Goal: Task Accomplishment & Management: Complete application form

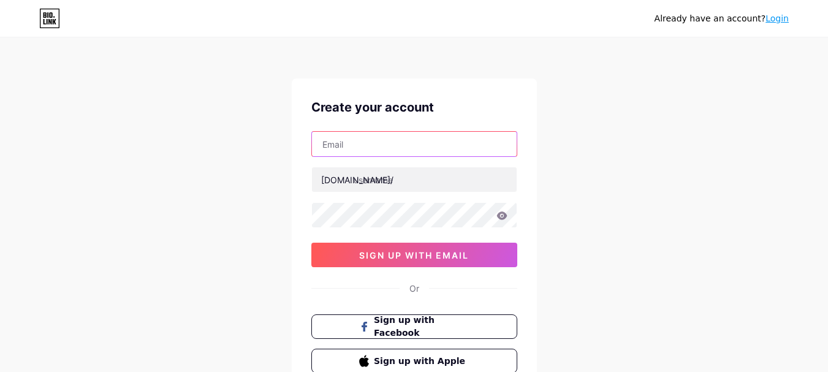
click at [381, 151] on input "text" at bounding box center [414, 144] width 205 height 25
type input "[EMAIL_ADDRESS][DOMAIN_NAME]"
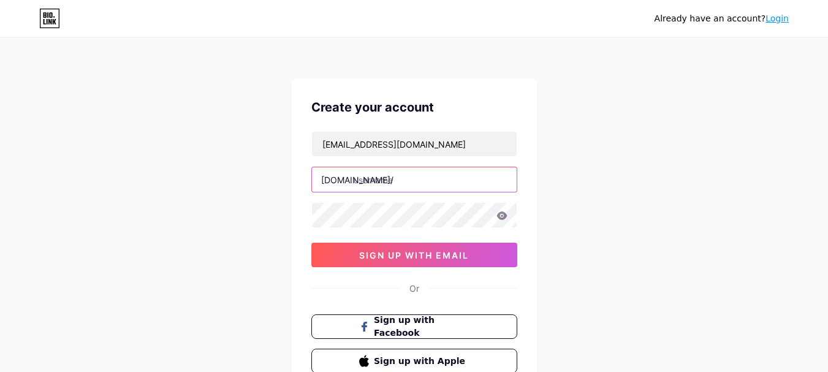
click at [408, 186] on input "text" at bounding box center [414, 179] width 205 height 25
paste input "https//[DOMAIN_NAME]/"
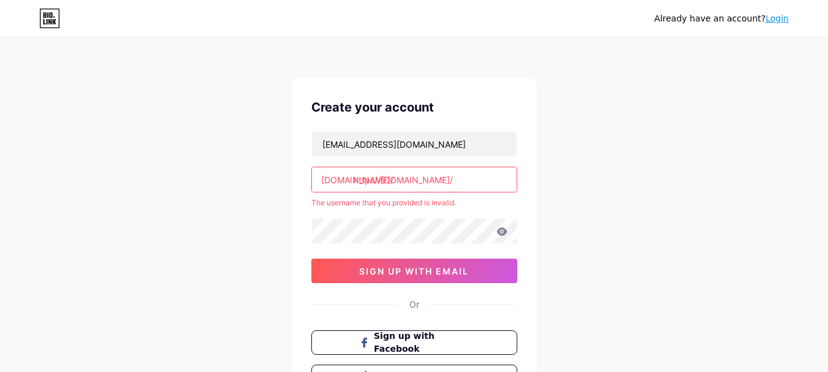
drag, startPoint x: 395, startPoint y: 183, endPoint x: 540, endPoint y: 189, distance: 144.8
click at [540, 189] on div "Already have an account? Login Create your account [EMAIL_ADDRESS][DOMAIN_NAME]…" at bounding box center [414, 242] width 828 height 485
type input "h"
paste input "[DOMAIN_NAME]"
drag, startPoint x: 405, startPoint y: 183, endPoint x: 608, endPoint y: 193, distance: 203.2
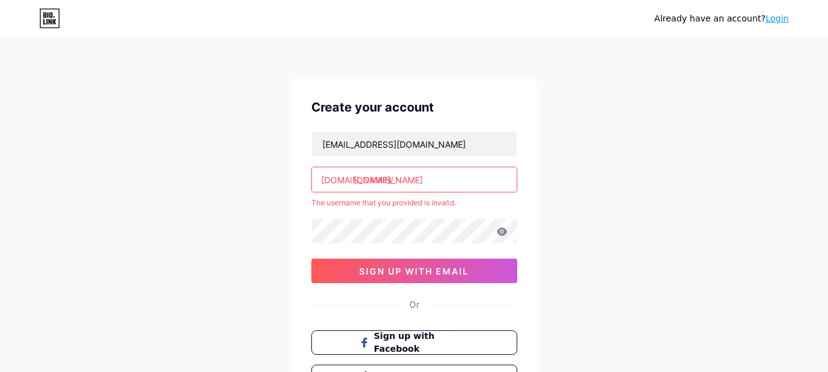
click at [608, 193] on div "Already have an account? Login Create your account [EMAIL_ADDRESS][DOMAIN_NAME]…" at bounding box center [414, 242] width 828 height 485
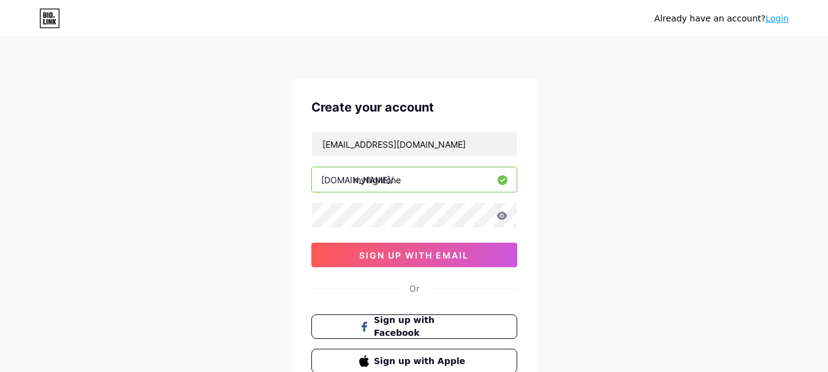
type input "myflightone"
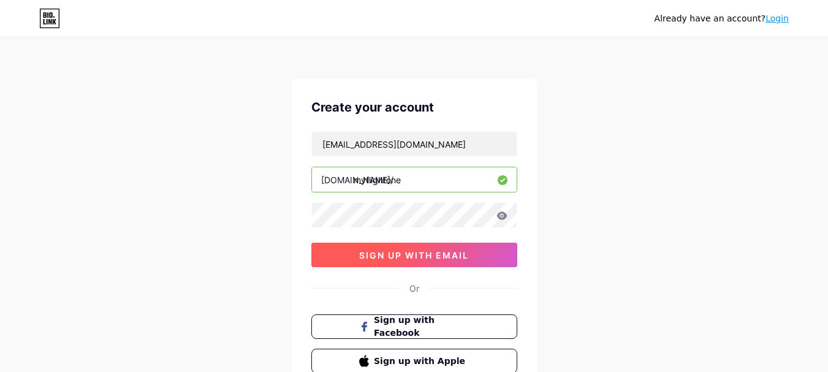
drag, startPoint x: 399, startPoint y: 261, endPoint x: 400, endPoint y: 255, distance: 6.2
click at [400, 256] on button "sign up with email" at bounding box center [414, 255] width 206 height 25
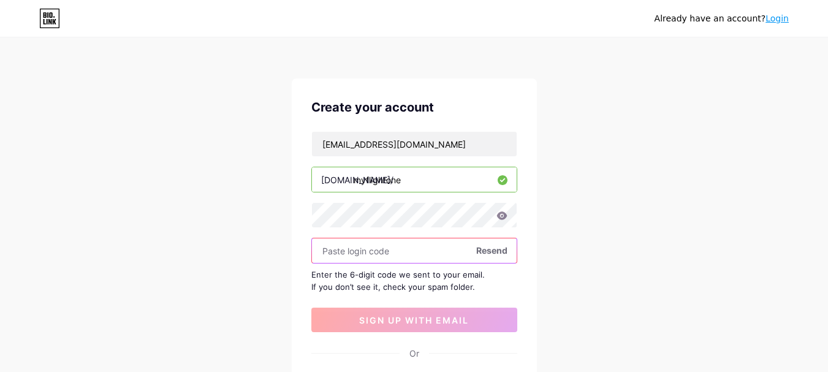
paste input "711282"
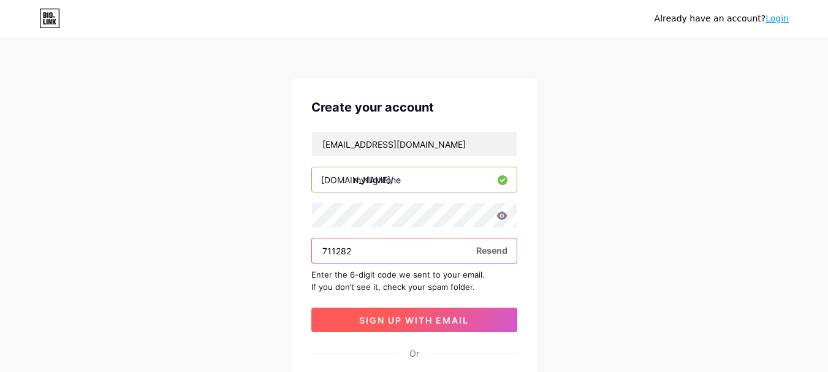
type input "711282"
click at [406, 319] on span "sign up with email" at bounding box center [414, 320] width 110 height 10
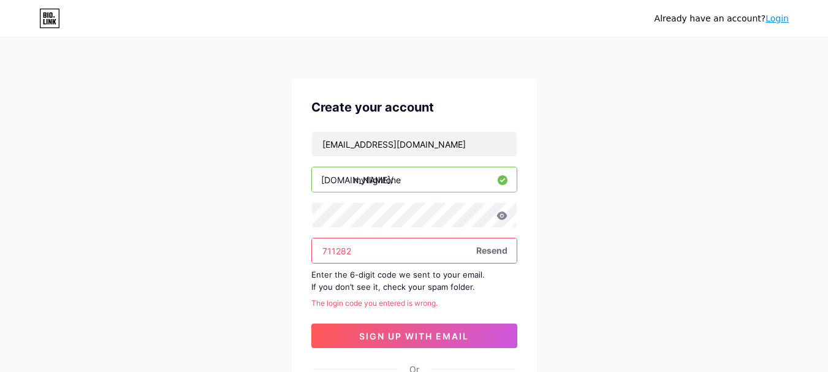
scroll to position [61, 0]
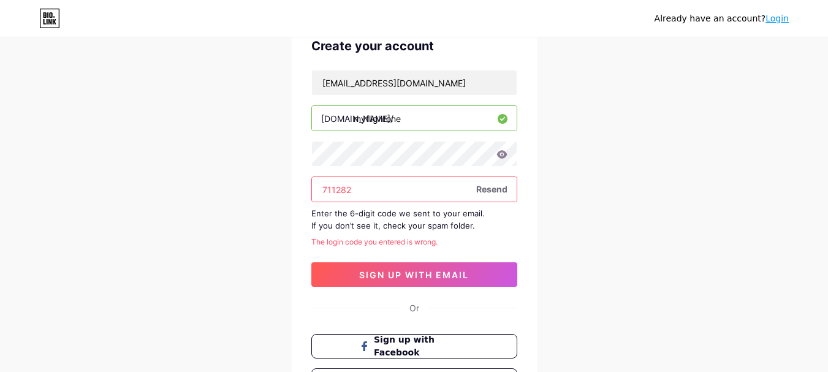
click at [335, 201] on input "711282" at bounding box center [414, 189] width 205 height 25
paste input "801953"
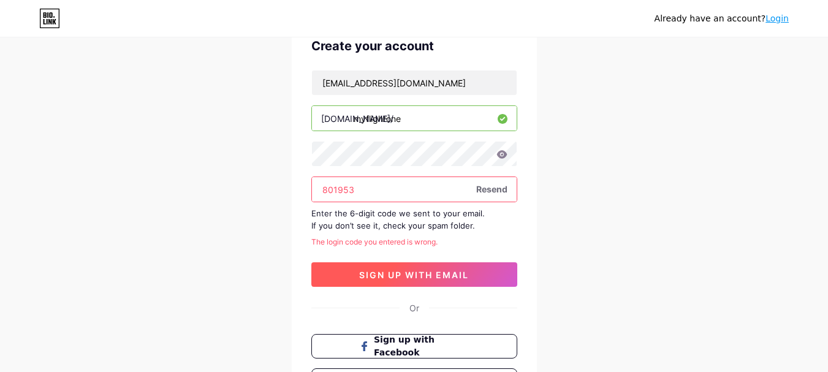
type input "801953"
click at [416, 278] on span "sign up with email" at bounding box center [414, 275] width 110 height 10
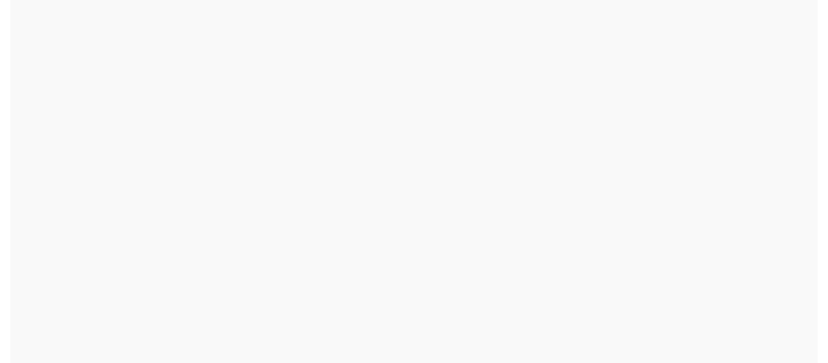
scroll to position [0, 0]
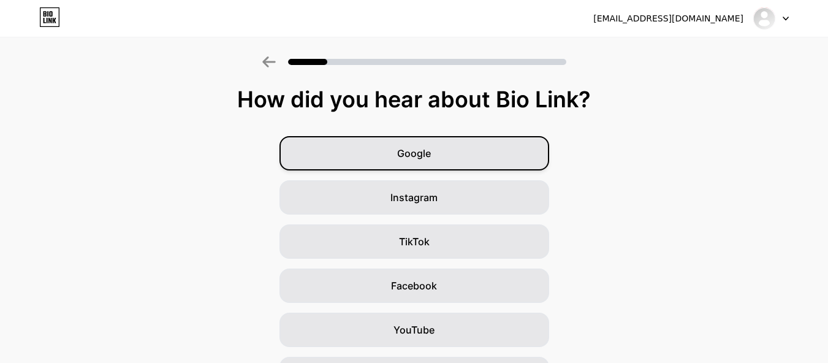
click at [437, 161] on div "Google" at bounding box center [415, 153] width 270 height 34
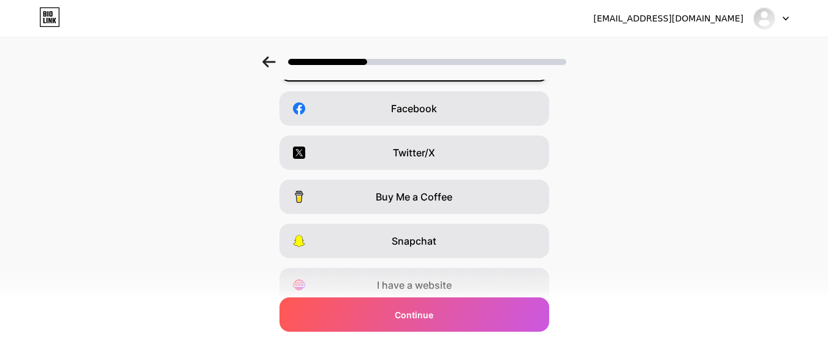
scroll to position [184, 0]
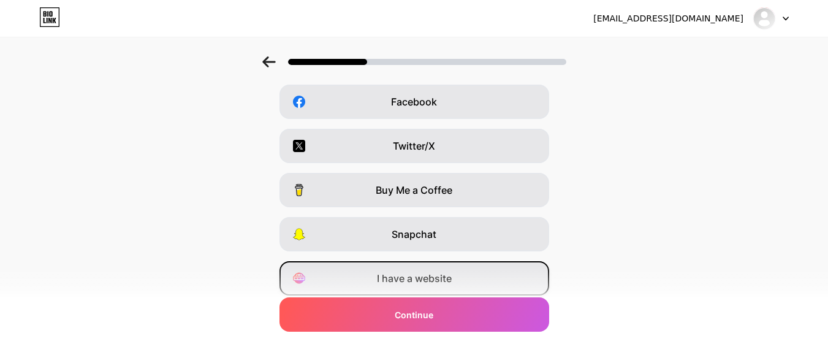
click at [429, 283] on span "I have a website" at bounding box center [414, 278] width 75 height 15
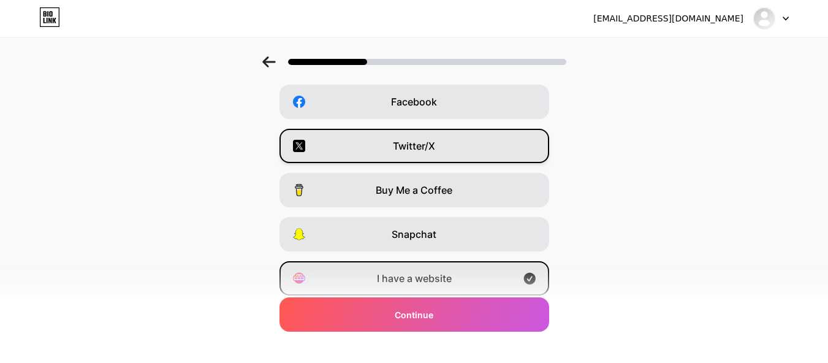
scroll to position [123, 0]
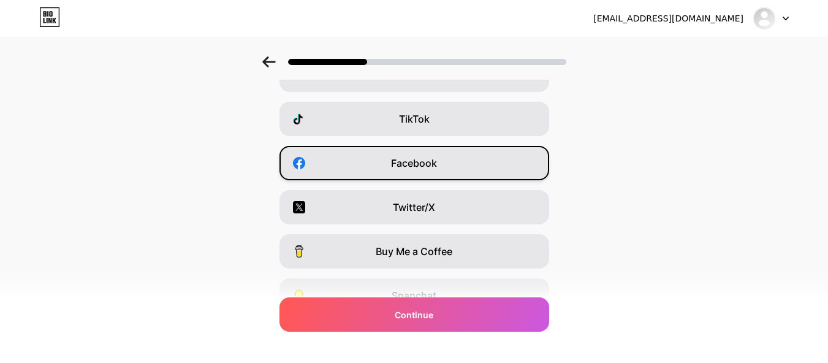
click at [437, 161] on span "Facebook" at bounding box center [414, 163] width 46 height 15
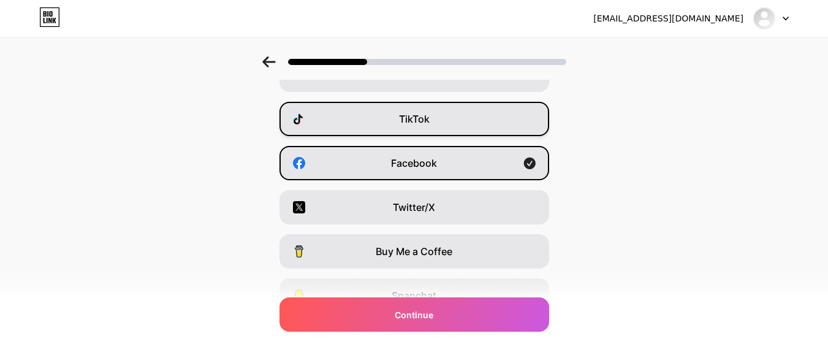
click at [460, 123] on div "TikTok" at bounding box center [415, 119] width 270 height 34
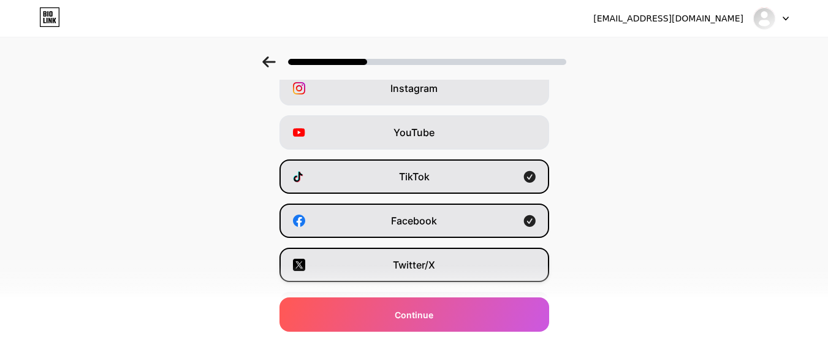
scroll to position [0, 0]
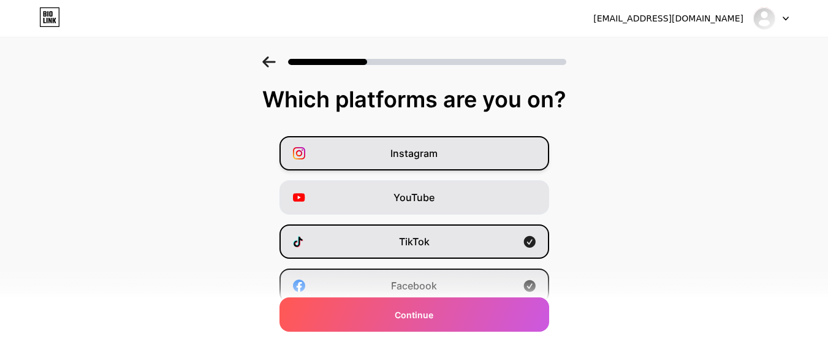
click at [465, 155] on div "Instagram" at bounding box center [415, 153] width 270 height 34
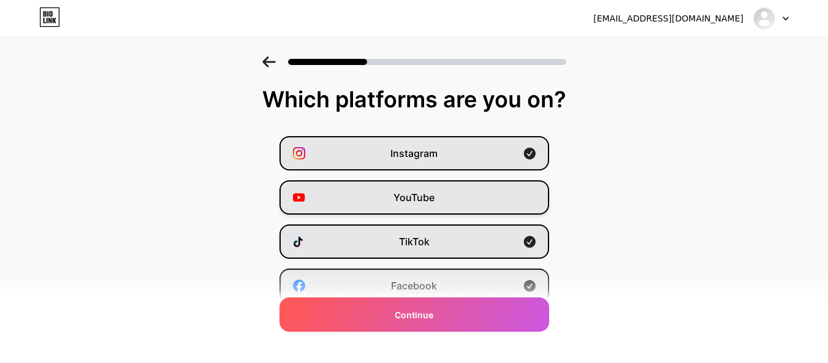
click at [456, 200] on div "YouTube" at bounding box center [415, 197] width 270 height 34
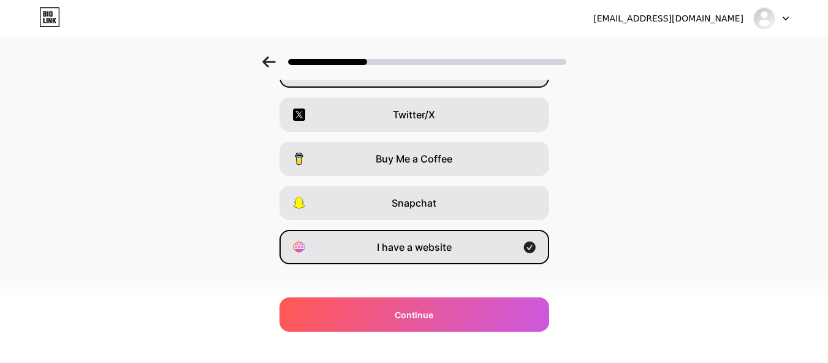
scroll to position [227, 0]
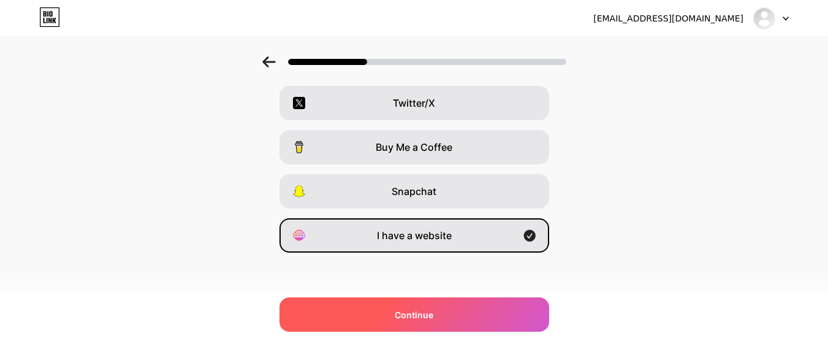
click at [460, 313] on div "Continue" at bounding box center [415, 314] width 270 height 34
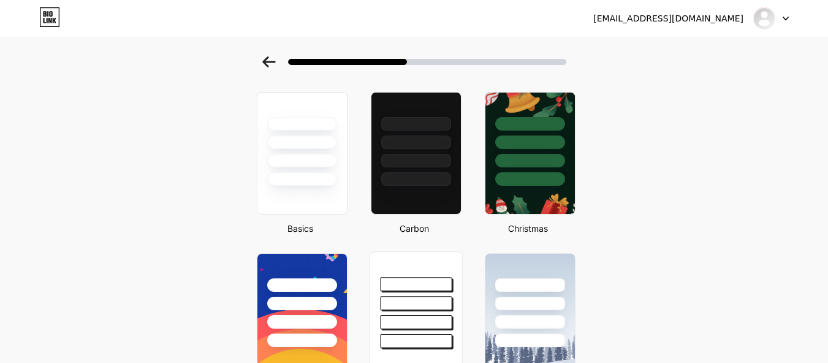
scroll to position [61, 0]
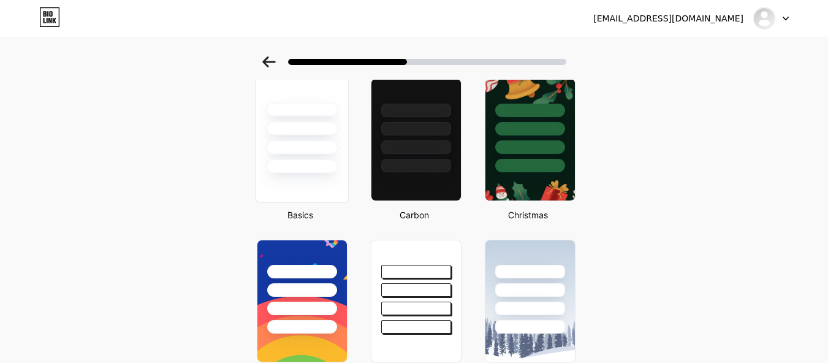
click at [332, 178] on div at bounding box center [301, 140] width 93 height 126
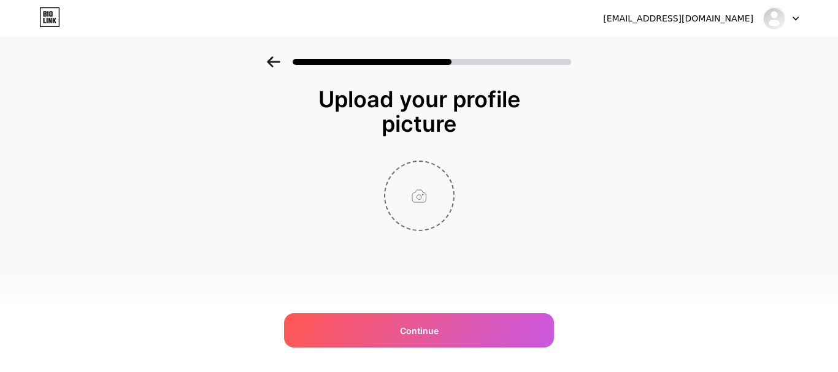
click at [424, 199] on input "file" at bounding box center [419, 196] width 68 height 68
type input "C:\fakepath\My Flightone logo.png"
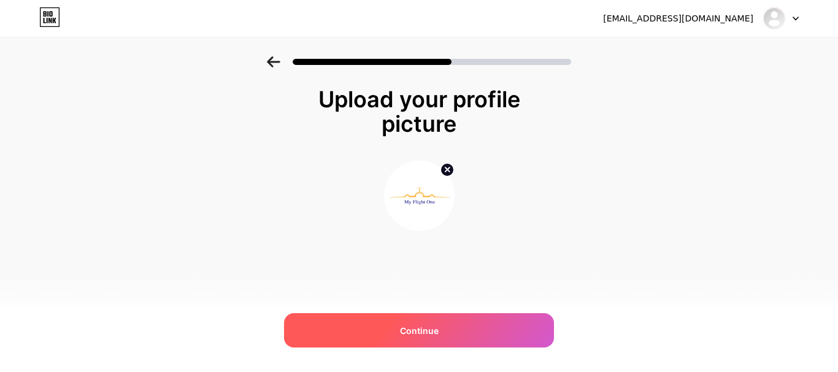
click at [432, 328] on span "Continue" at bounding box center [419, 330] width 39 height 13
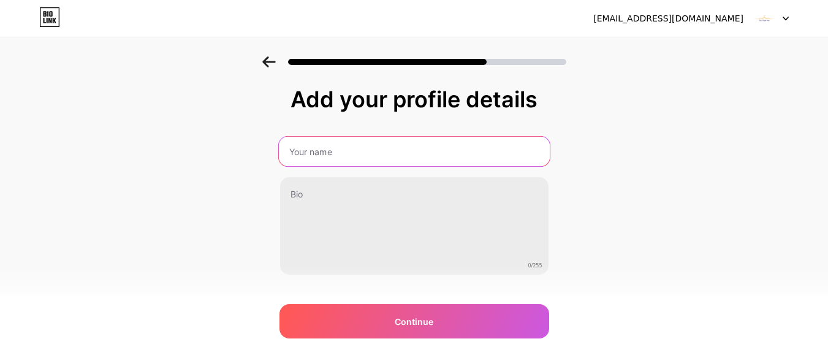
click at [315, 149] on input "text" at bounding box center [413, 151] width 271 height 29
type input "My Flight One"
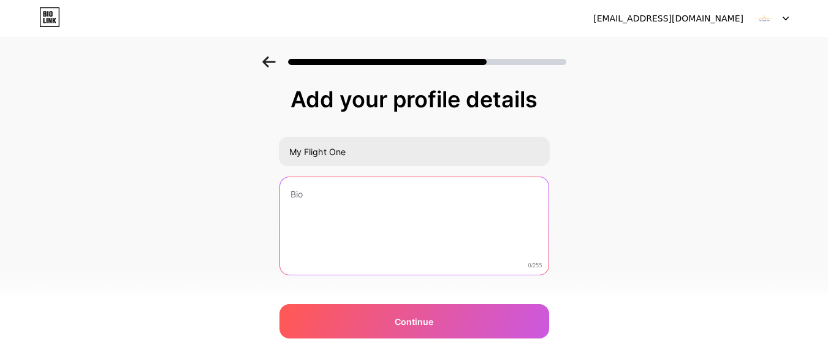
click at [360, 200] on textarea at bounding box center [414, 226] width 269 height 99
paste textarea "My Flight One makes travel affordable with smart options for multi city flight …"
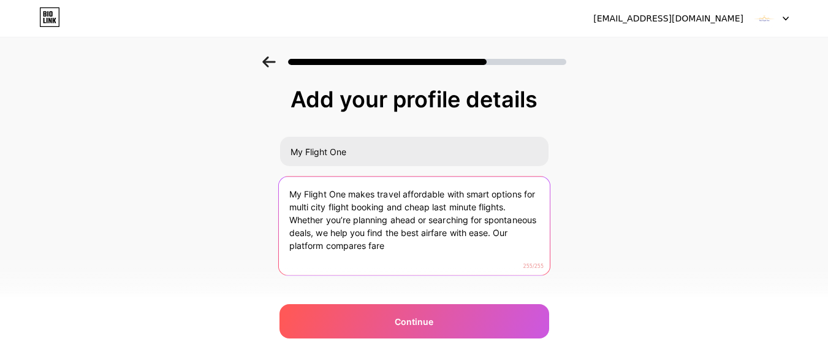
drag, startPoint x: 503, startPoint y: 235, endPoint x: 571, endPoint y: 252, distance: 70.8
click at [571, 252] on div "Add your profile details My Flight One My Flight One makes travel affordable wi…" at bounding box center [414, 196] width 828 height 280
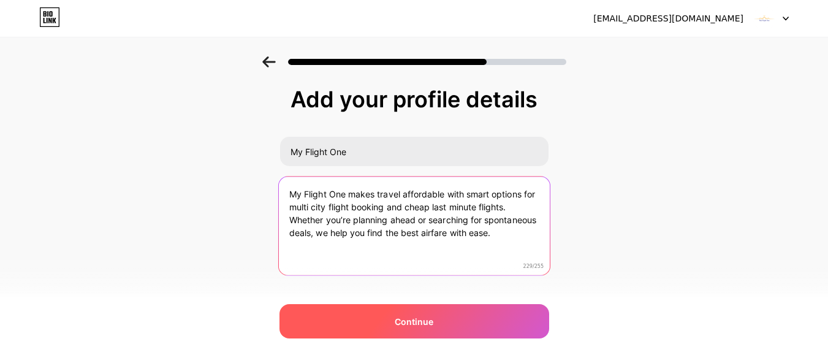
type textarea "My Flight One makes travel affordable with smart options for multi city flight …"
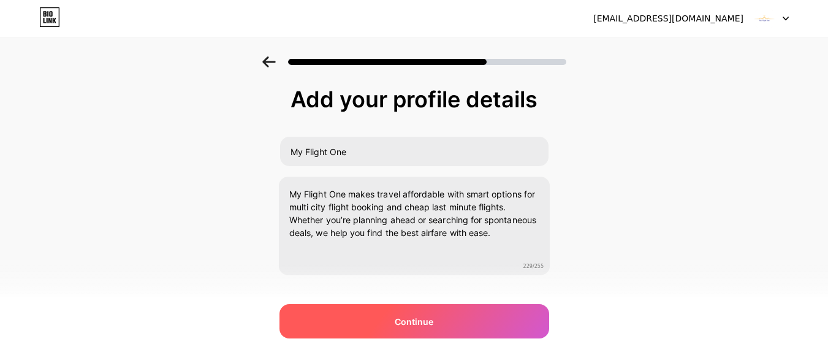
click at [415, 319] on span "Continue" at bounding box center [414, 321] width 39 height 13
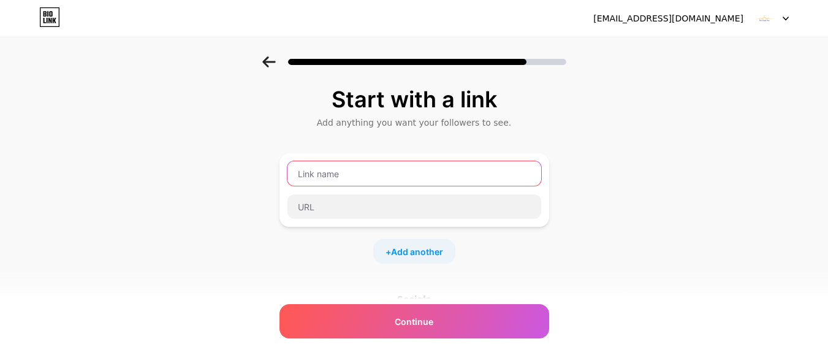
click at [368, 170] on input "text" at bounding box center [415, 173] width 254 height 25
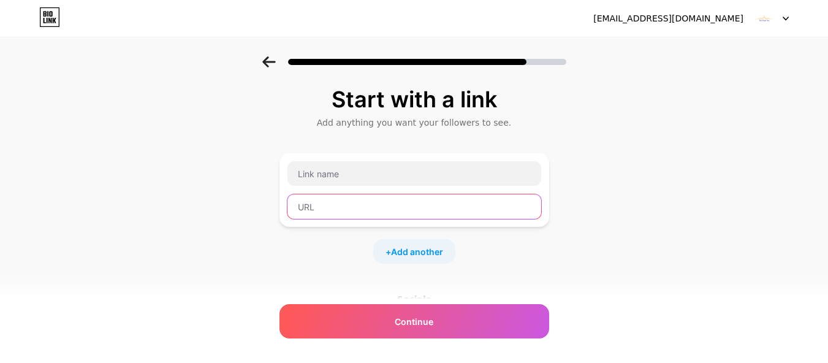
click at [334, 218] on input "text" at bounding box center [415, 206] width 254 height 25
paste input "[URL][DOMAIN_NAME]"
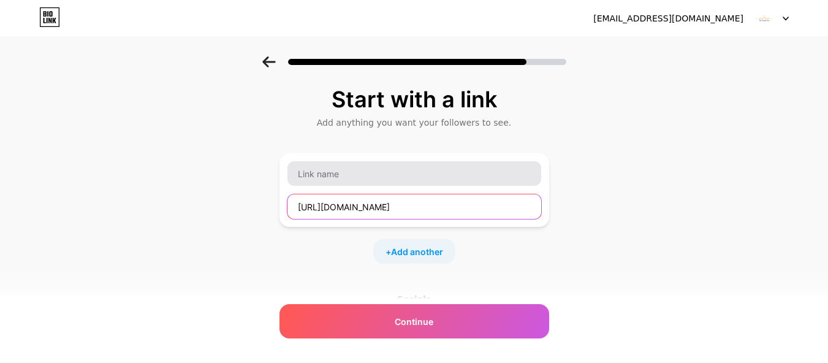
type input "[URL][DOMAIN_NAME]"
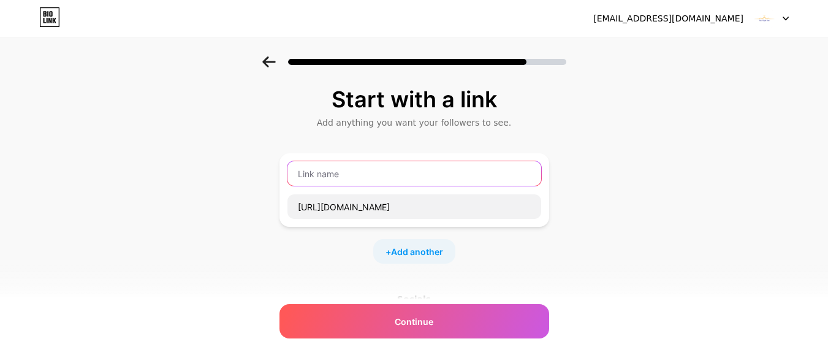
click at [383, 175] on input "text" at bounding box center [415, 173] width 254 height 25
type input "Website"
click at [443, 250] on span "Add another" at bounding box center [417, 251] width 52 height 13
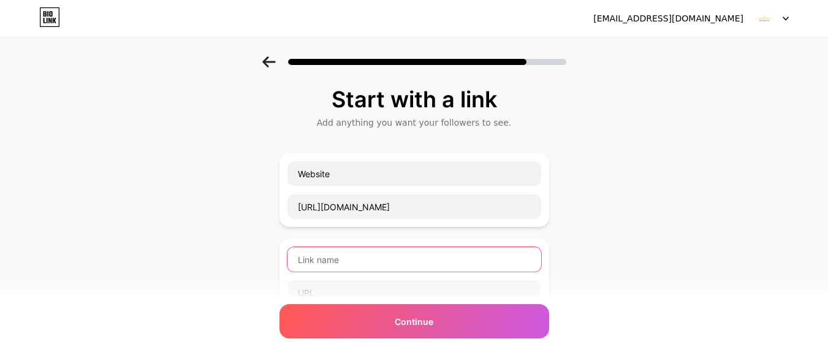
click at [376, 259] on input "text" at bounding box center [415, 259] width 254 height 25
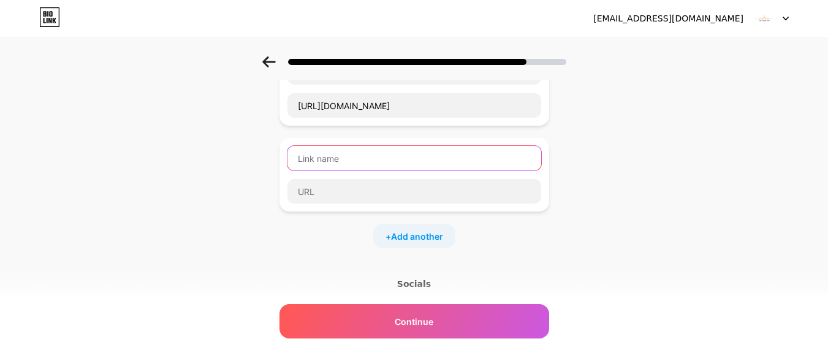
scroll to position [123, 0]
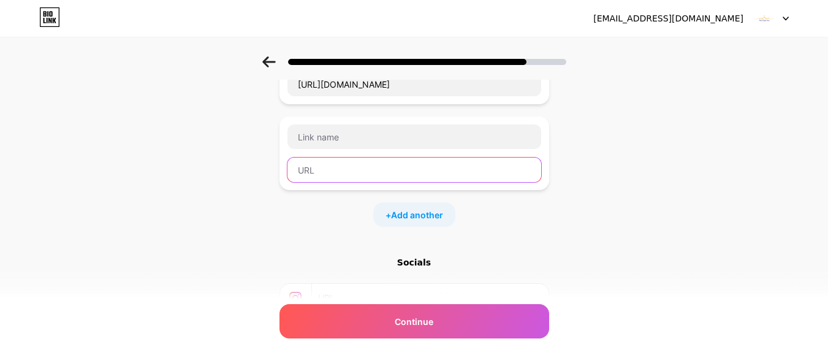
click at [411, 176] on input "text" at bounding box center [415, 170] width 254 height 25
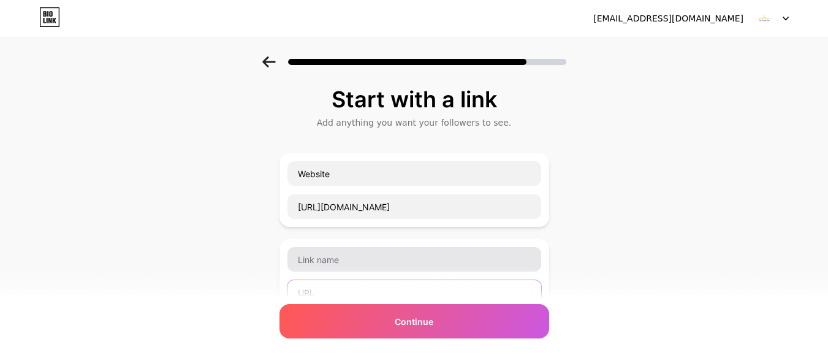
scroll to position [61, 0]
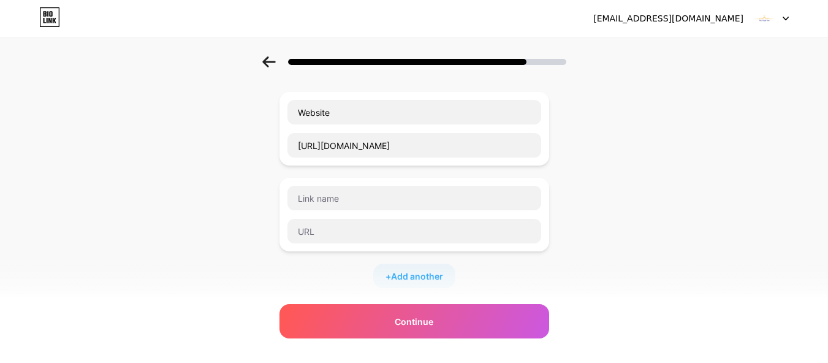
click at [633, 195] on div "Start with a link Add anything you want your followers to see. Website [URL][DO…" at bounding box center [414, 253] width 828 height 517
click at [402, 193] on input "text" at bounding box center [415, 198] width 254 height 25
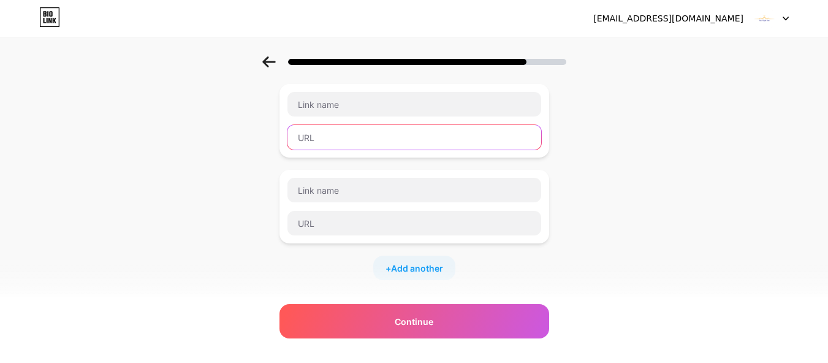
scroll to position [0, 0]
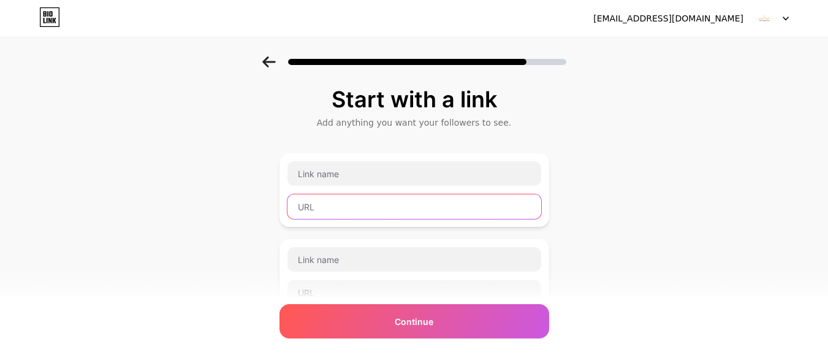
paste input "[URL][DOMAIN_NAME]"
type input "[URL][DOMAIN_NAME]"
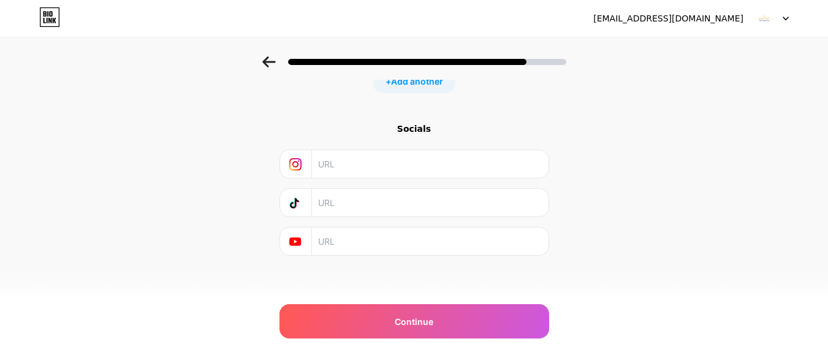
scroll to position [259, 0]
click at [378, 146] on div "Socials" at bounding box center [415, 186] width 270 height 133
click at [379, 159] on input "text" at bounding box center [429, 161] width 223 height 28
paste input "[URL][DOMAIN_NAME]"
type input "[URL][DOMAIN_NAME]"
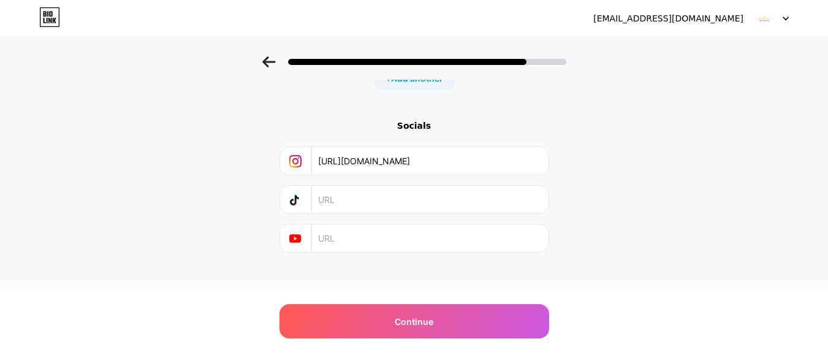
click at [370, 202] on input "text" at bounding box center [429, 200] width 223 height 28
paste input "[URL][DOMAIN_NAME]"
type input "[URL][DOMAIN_NAME]"
click at [334, 235] on input "text" at bounding box center [429, 238] width 223 height 28
paste input "[URL][DOMAIN_NAME]"
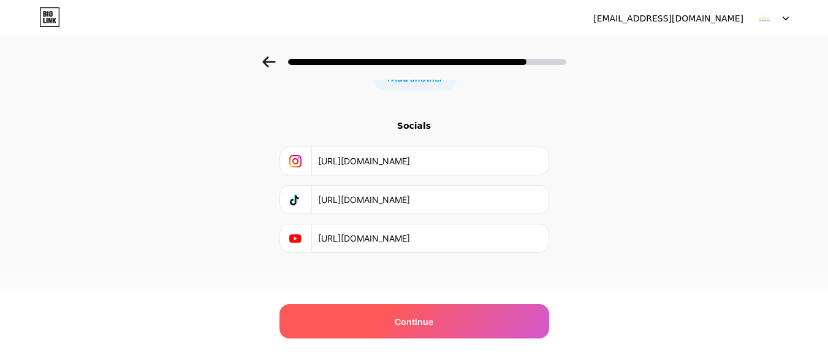
type input "[URL][DOMAIN_NAME]"
click at [400, 318] on span "Continue" at bounding box center [414, 321] width 39 height 13
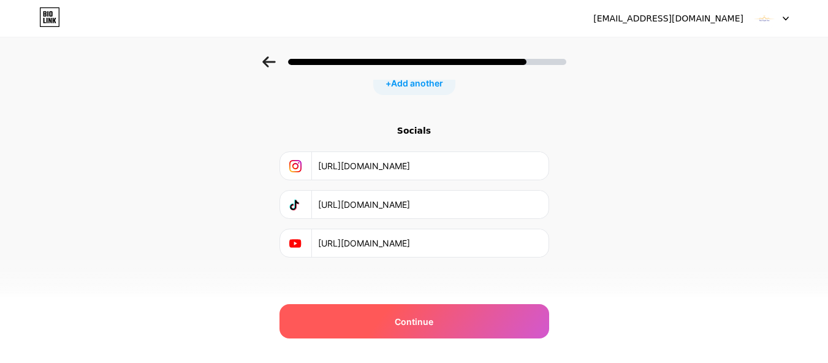
scroll to position [283, 0]
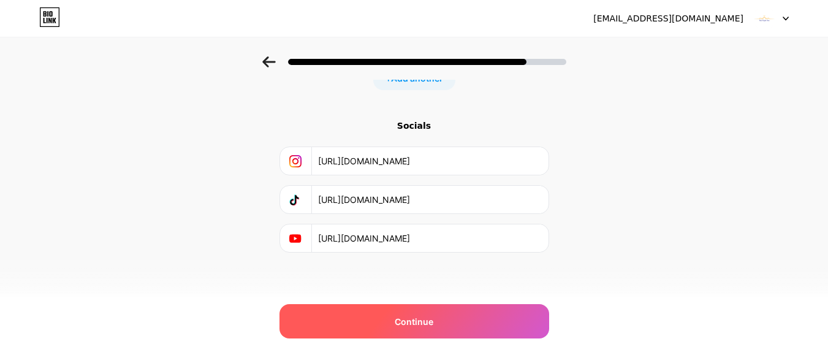
click at [426, 314] on div "Continue" at bounding box center [415, 321] width 270 height 34
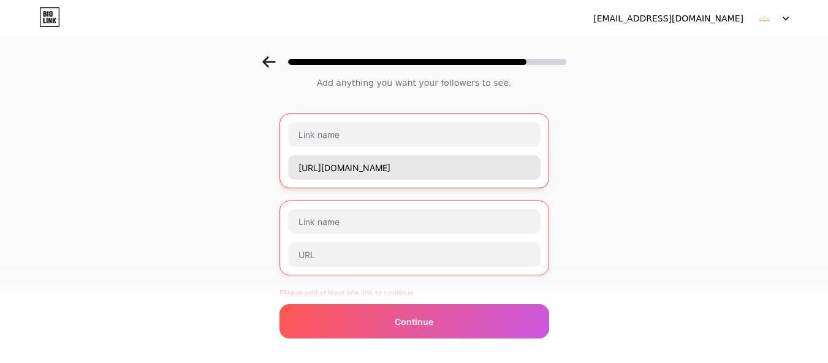
scroll to position [61, 0]
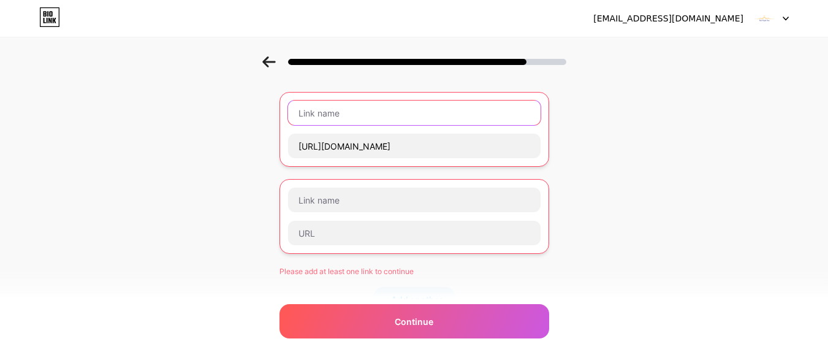
click at [379, 113] on input "text" at bounding box center [414, 113] width 253 height 25
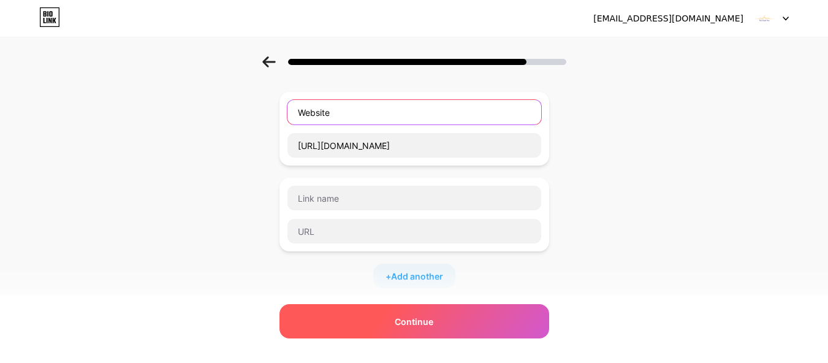
type input "Website"
click at [428, 321] on span "Continue" at bounding box center [414, 321] width 39 height 13
click at [413, 317] on span "Continue" at bounding box center [414, 321] width 39 height 13
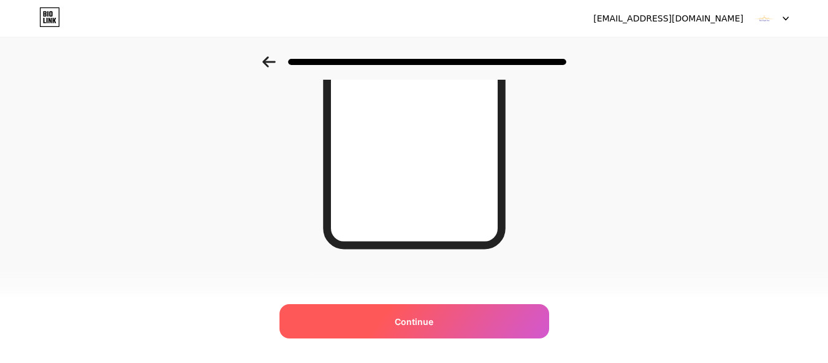
scroll to position [253, 0]
click at [418, 316] on span "Continue" at bounding box center [414, 321] width 39 height 13
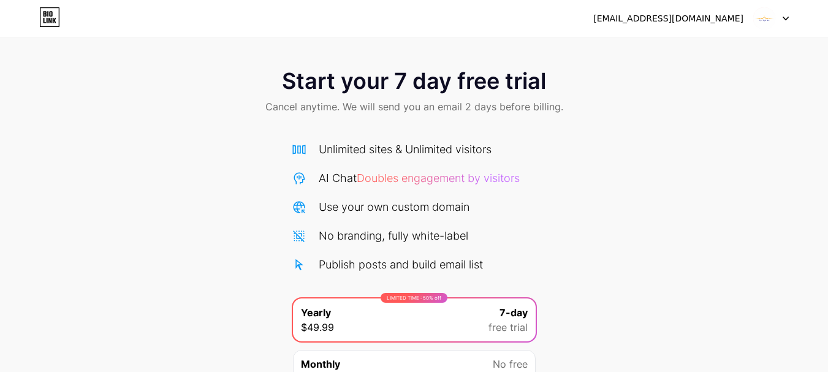
click at [783, 21] on div at bounding box center [772, 18] width 36 height 22
click at [764, 15] on img at bounding box center [764, 18] width 23 height 23
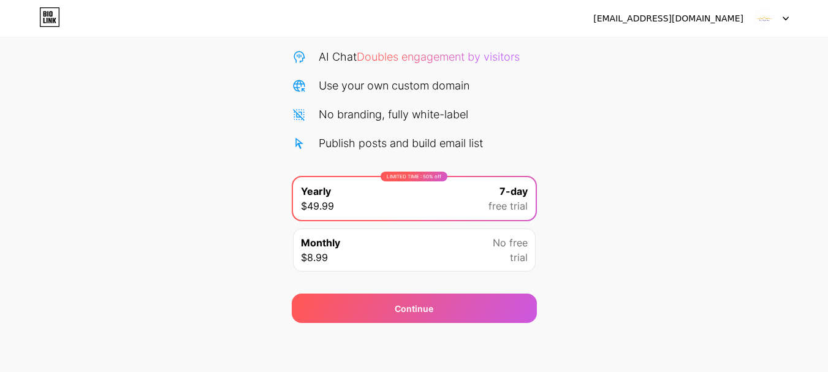
click at [640, 253] on div "Start your 7 day free trial Cancel anytime. We will send you an email 2 days be…" at bounding box center [414, 129] width 828 height 388
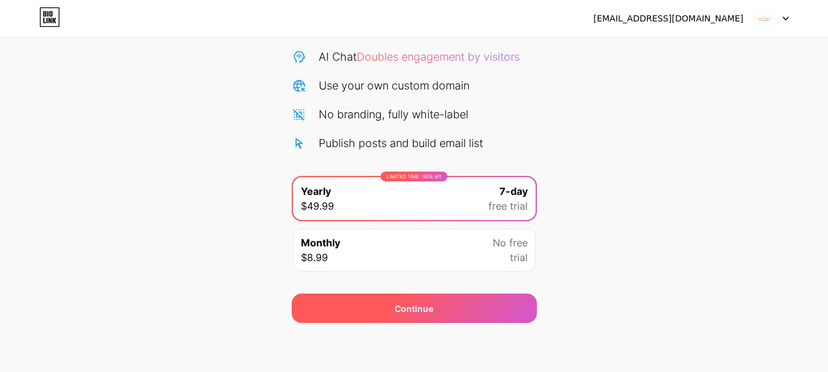
click at [389, 322] on div "Continue" at bounding box center [414, 308] width 245 height 29
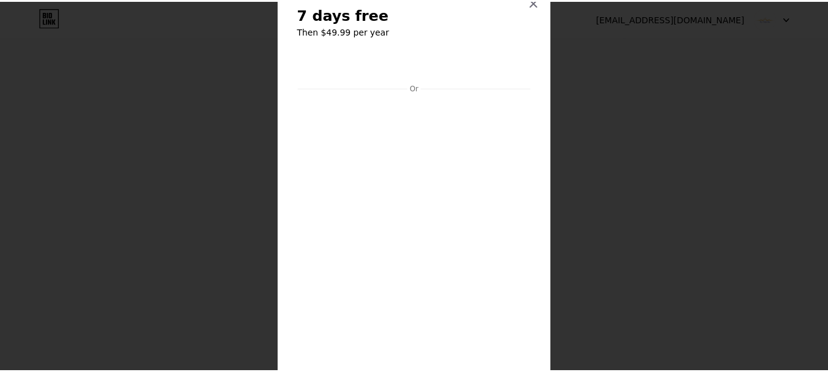
scroll to position [0, 0]
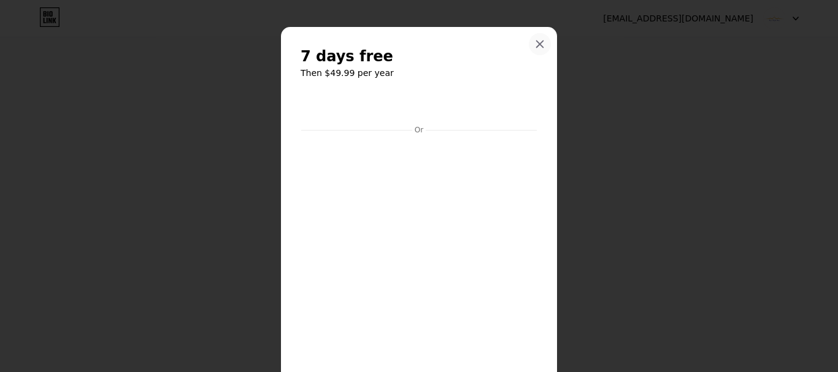
click at [535, 41] on icon at bounding box center [540, 44] width 10 height 10
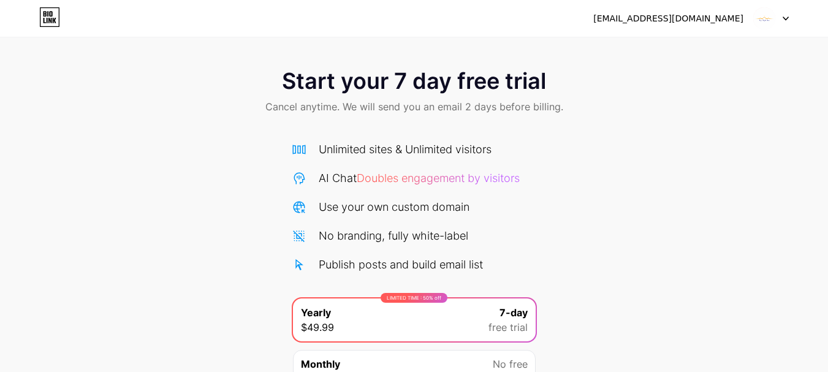
click at [54, 12] on icon at bounding box center [49, 17] width 21 height 20
click at [784, 19] on icon at bounding box center [786, 19] width 6 height 4
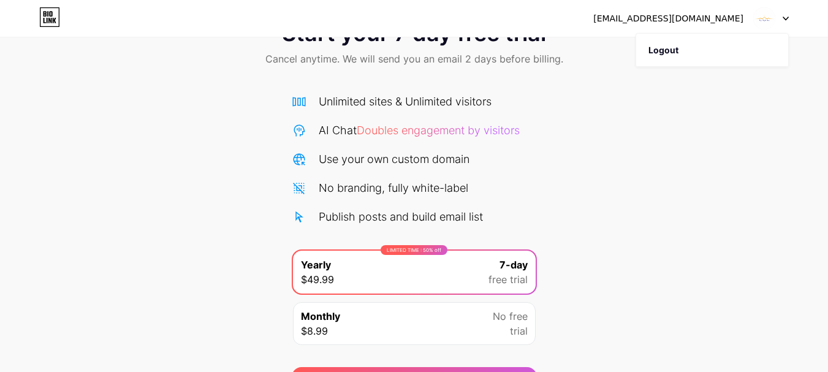
scroll to position [121, 0]
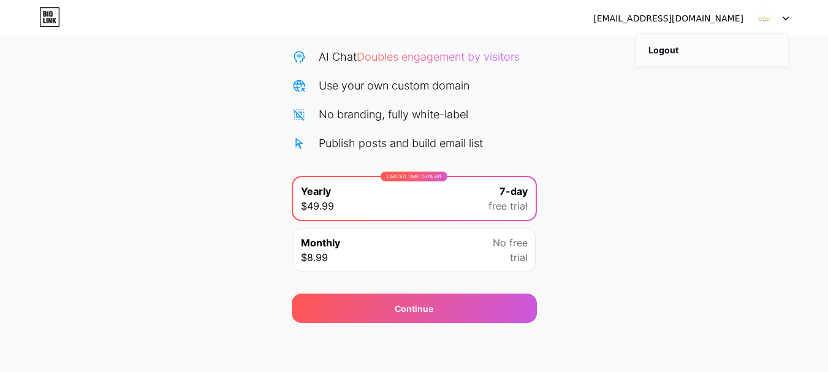
click at [689, 41] on li "Logout" at bounding box center [712, 50] width 152 height 33
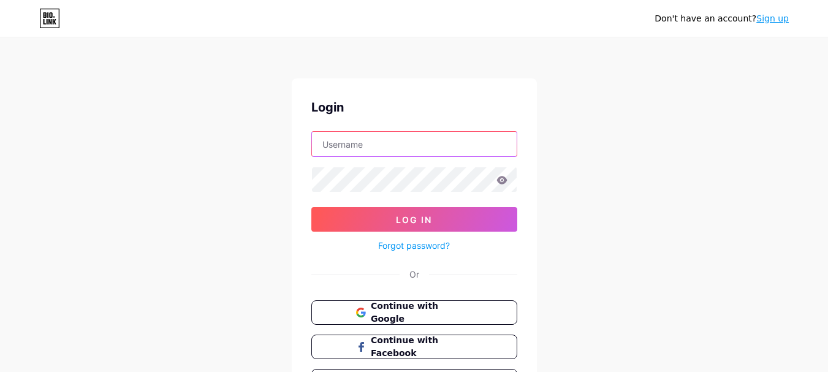
type input "[EMAIL_ADDRESS][DOMAIN_NAME]"
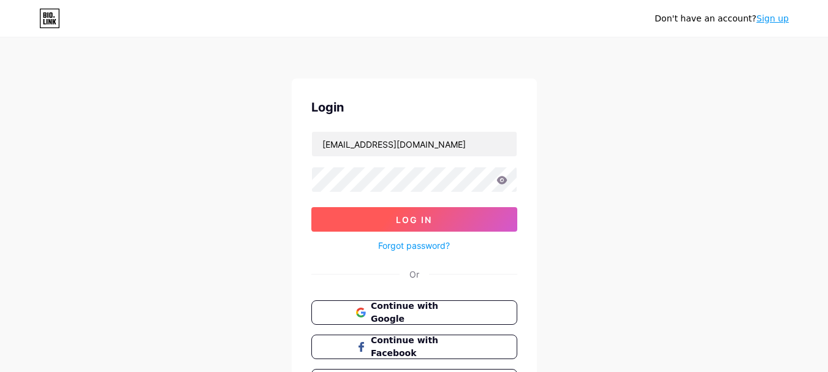
click at [439, 211] on button "Log In" at bounding box center [414, 219] width 206 height 25
